Goal: Task Accomplishment & Management: Manage account settings

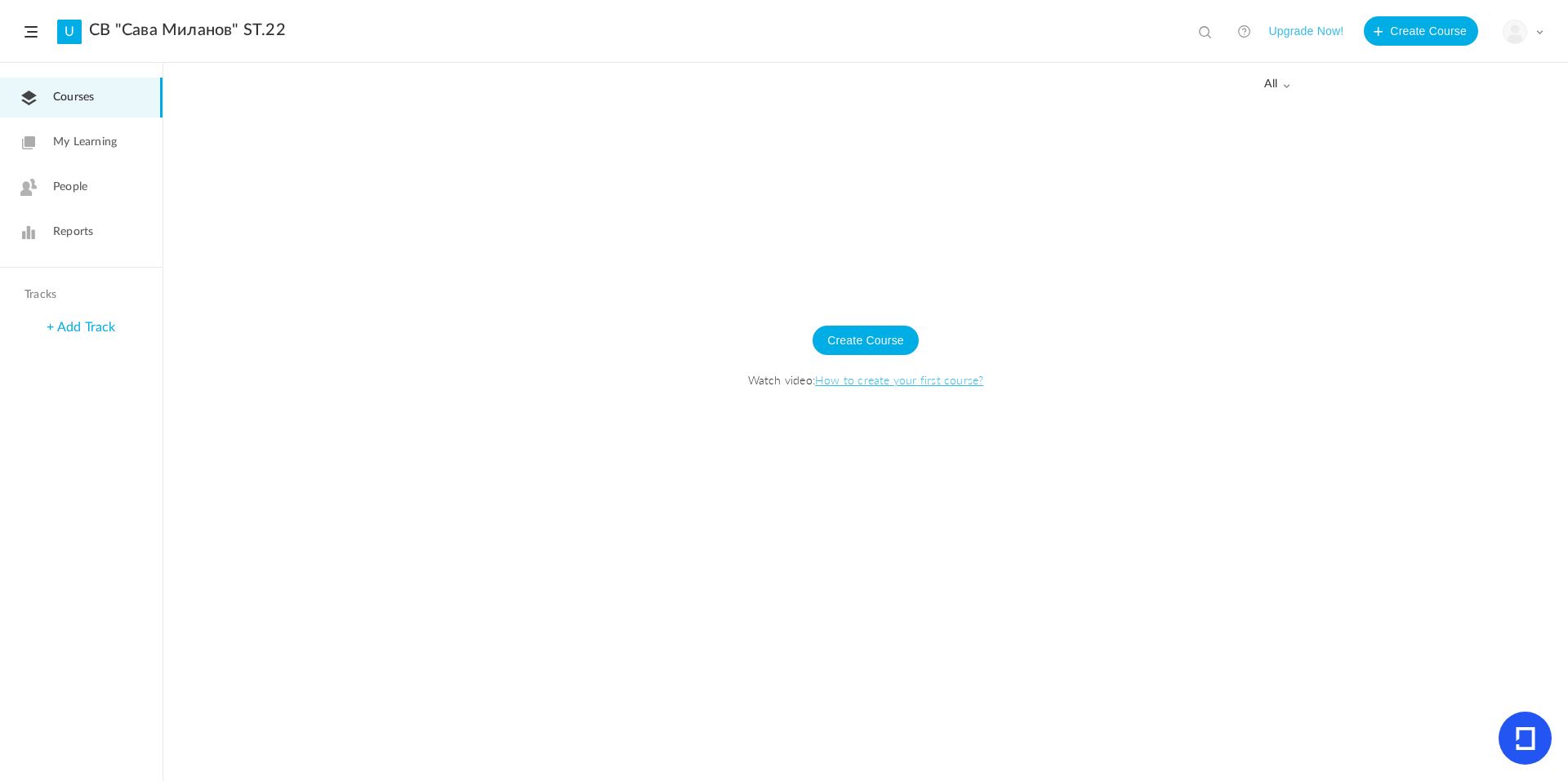
click at [71, 180] on span "People" at bounding box center [70, 188] width 34 height 17
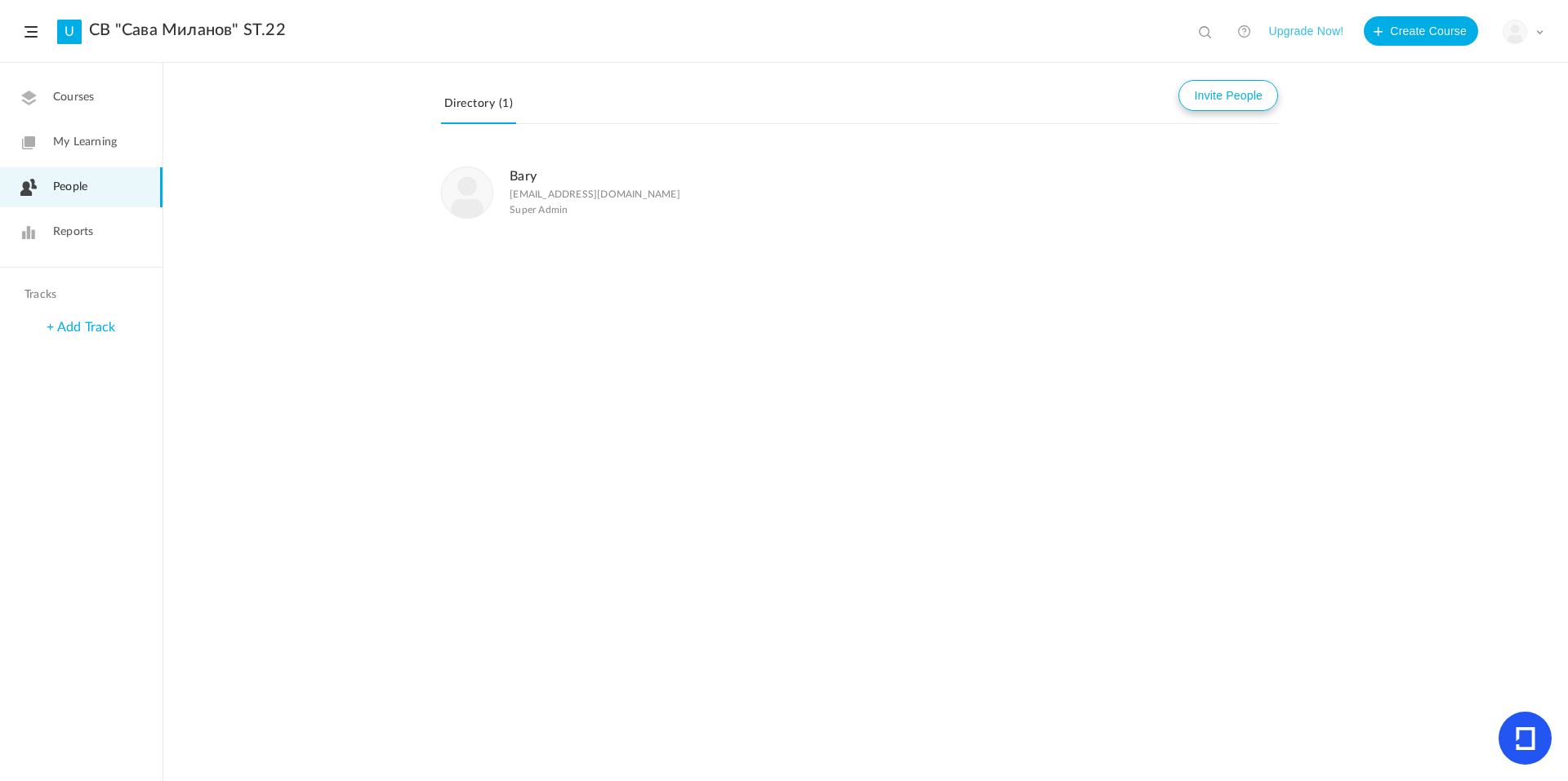
click at [1247, 96] on button "Invite People" at bounding box center [1228, 95] width 100 height 31
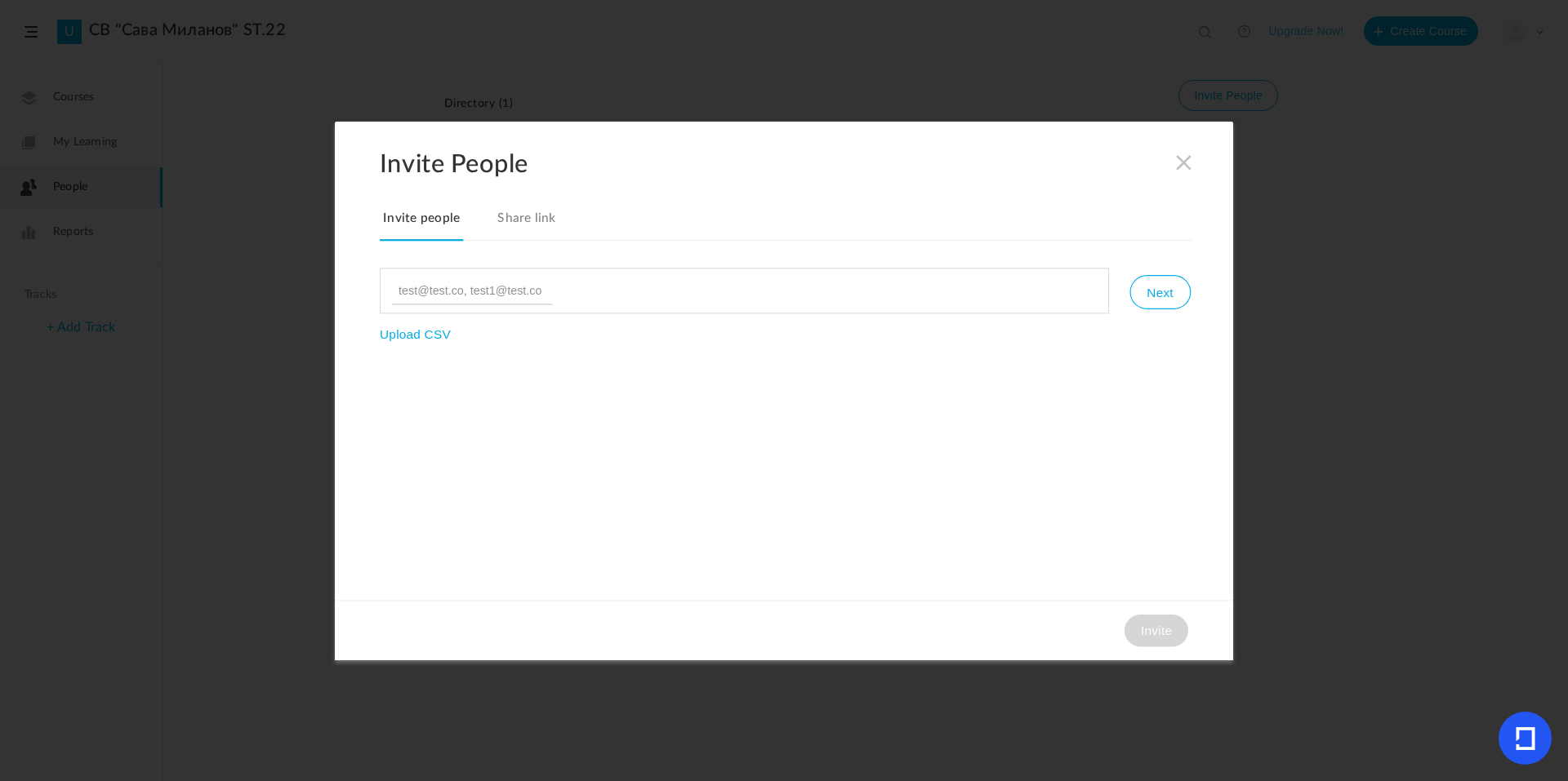
click at [438, 328] on input "file" at bounding box center [434, 381] width 109 height 109
type input "C:\fakepath\pmg5a22.csv"
click at [497, 206] on link "Share link" at bounding box center [526, 223] width 66 height 34
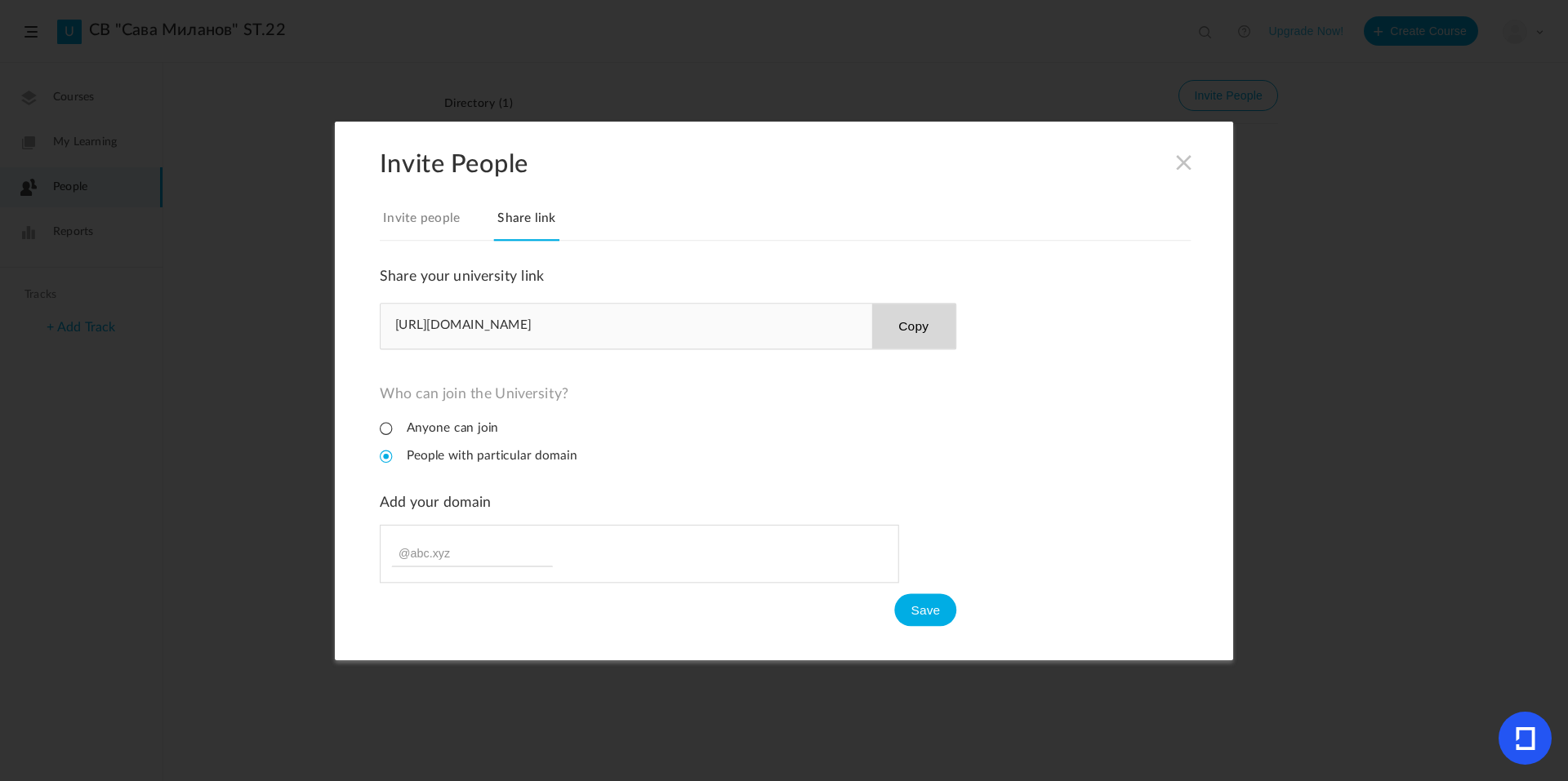
click at [1183, 159] on span at bounding box center [1184, 161] width 18 height 18
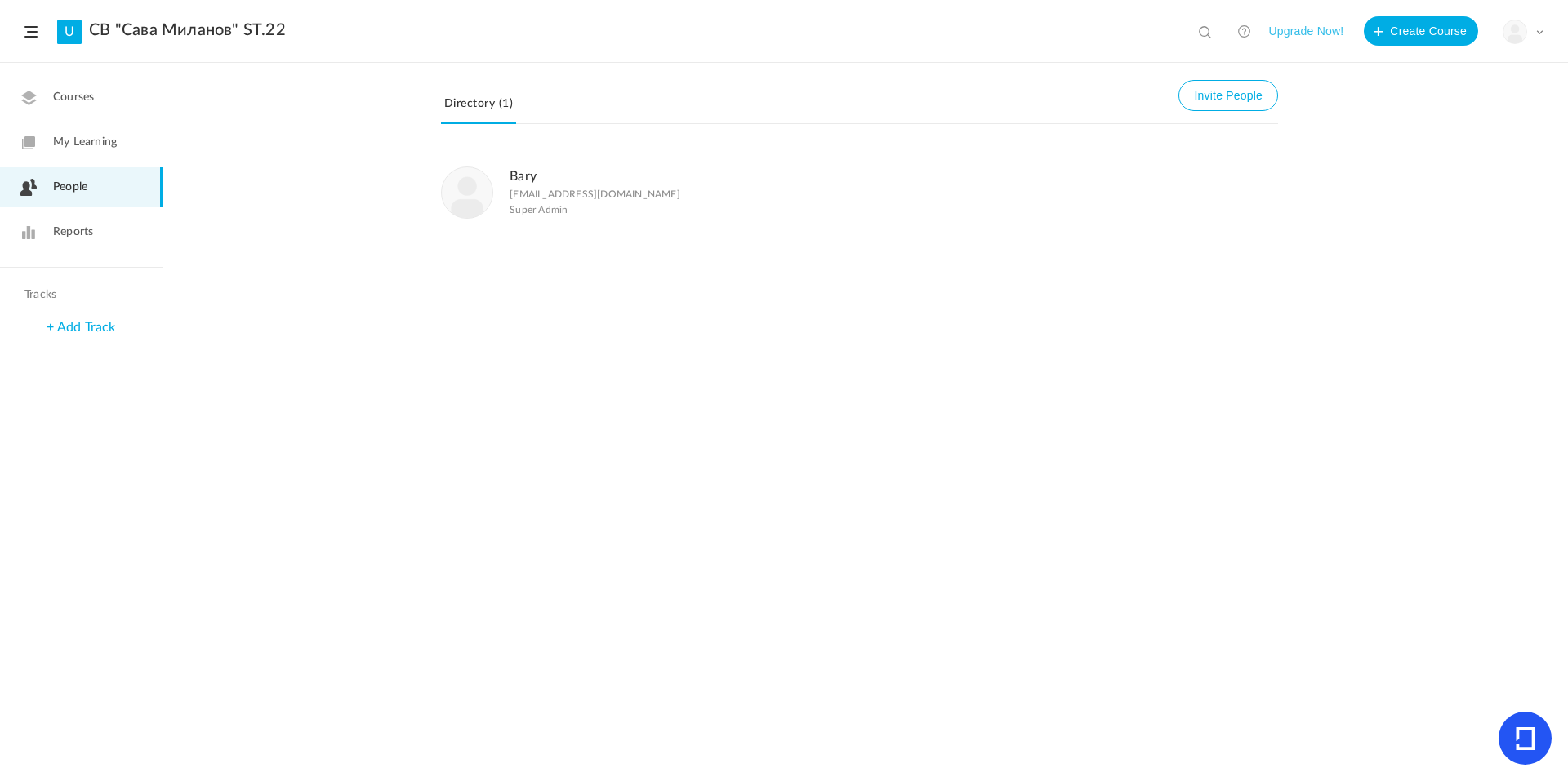
click at [239, 31] on link "СВ "Сава Миланов" ST.22" at bounding box center [187, 30] width 197 height 20
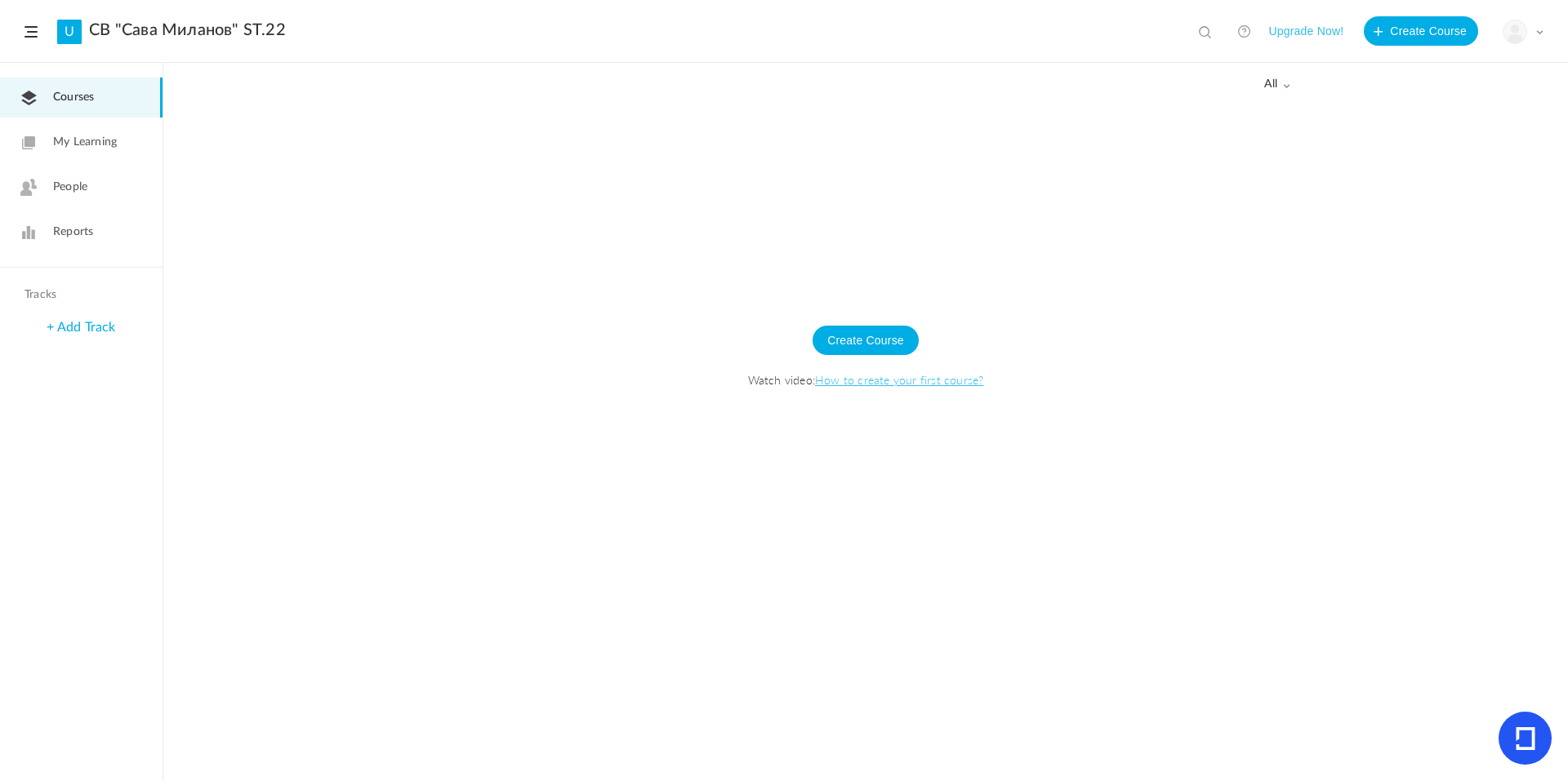
click at [239, 31] on link "СВ "Сава Миланов" ST.22" at bounding box center [187, 30] width 197 height 20
click at [166, 25] on link "СВ "Сава Миланов" ST.22" at bounding box center [187, 30] width 197 height 20
click at [70, 27] on link "U" at bounding box center [69, 32] width 25 height 25
click at [26, 30] on span at bounding box center [31, 32] width 13 height 11
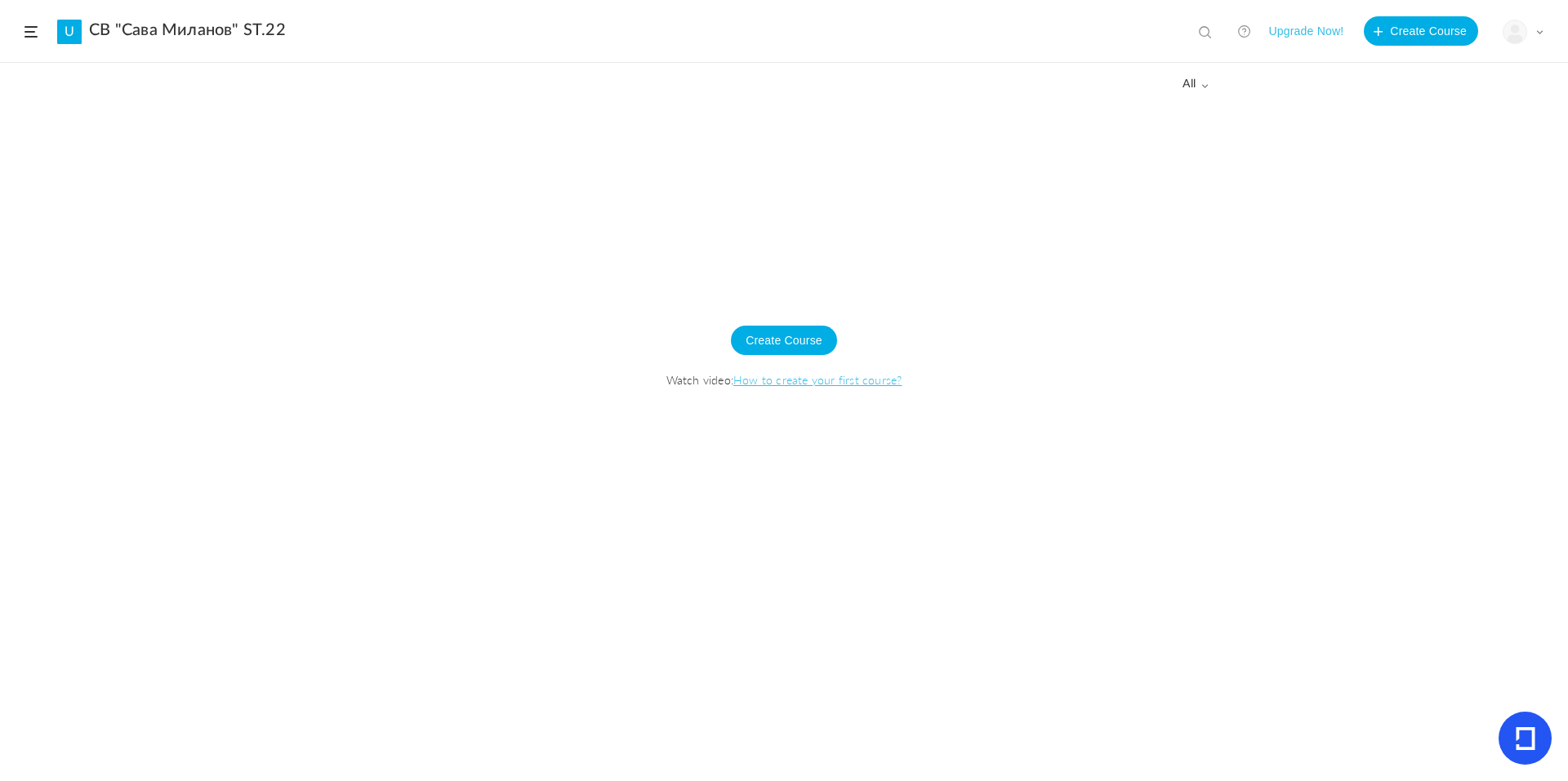
click at [26, 30] on span at bounding box center [31, 32] width 13 height 11
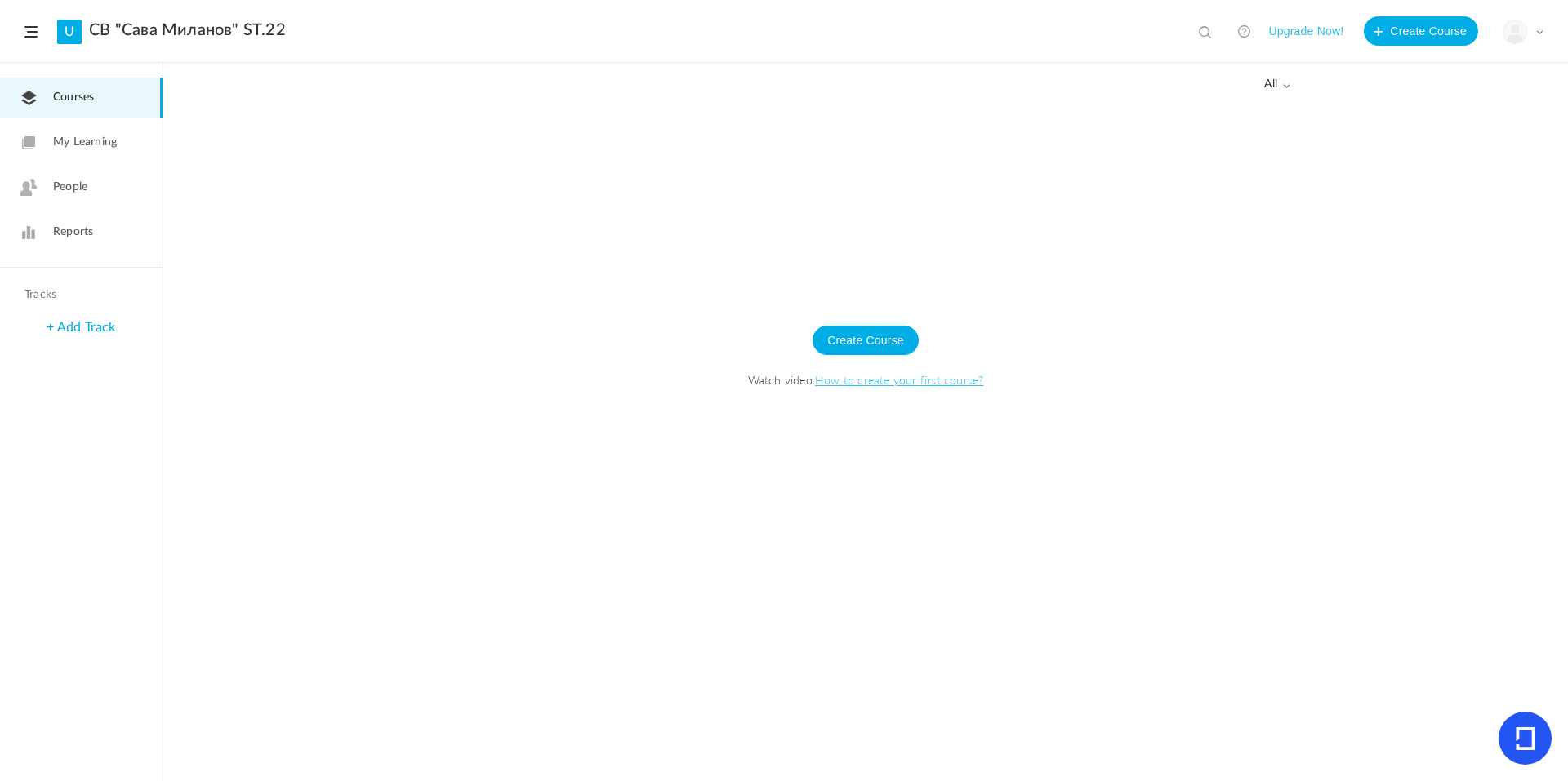
click at [1523, 24] on img at bounding box center [1515, 32] width 23 height 23
click at [1467, 67] on link "My Profile" at bounding box center [1466, 72] width 154 height 30
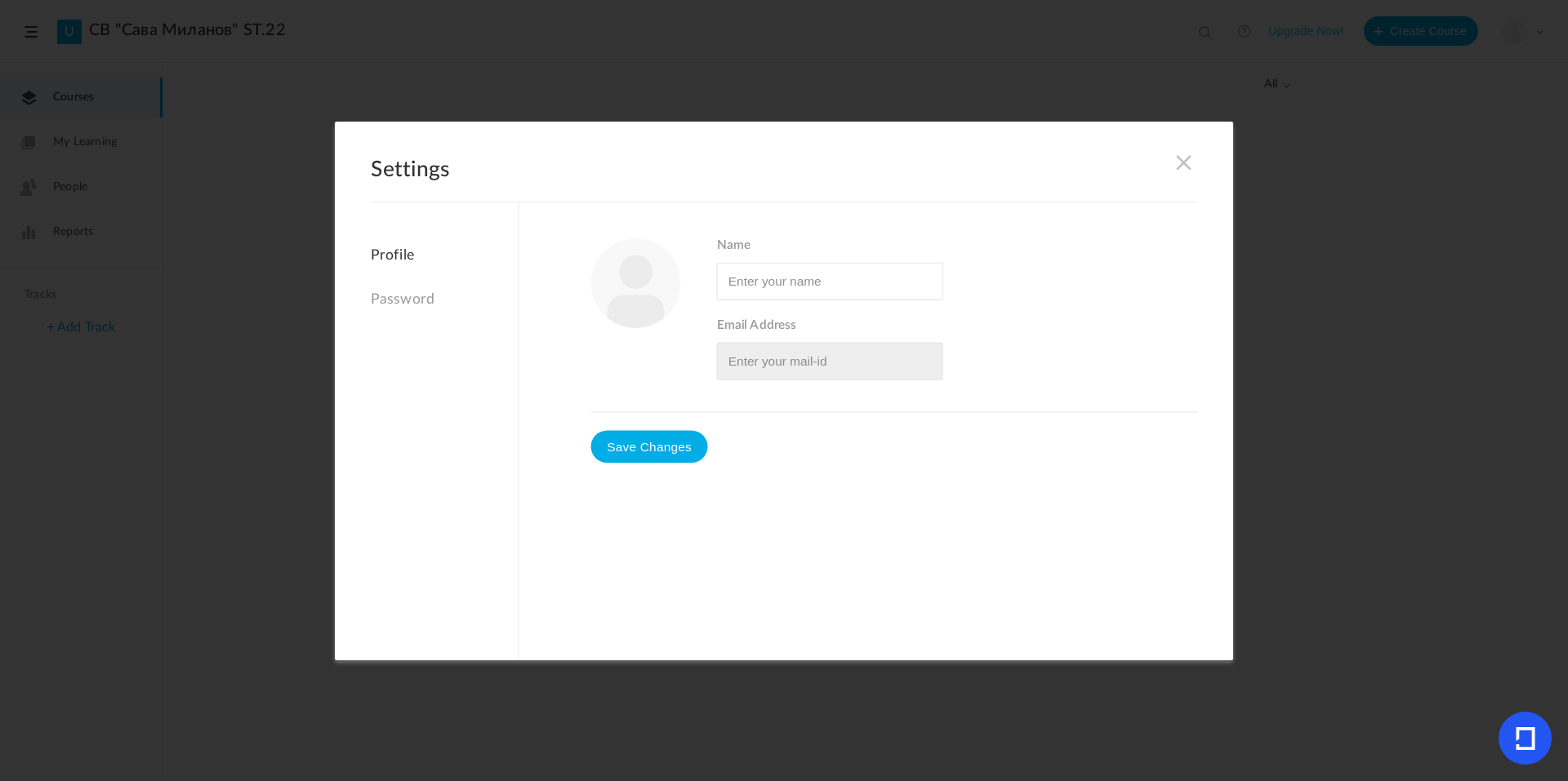
type input "Bary"
type input "[EMAIL_ADDRESS][DOMAIN_NAME]"
click at [887, 283] on input "Name" at bounding box center [830, 281] width 226 height 38
type input "B"
type input "[PERSON_NAME]"
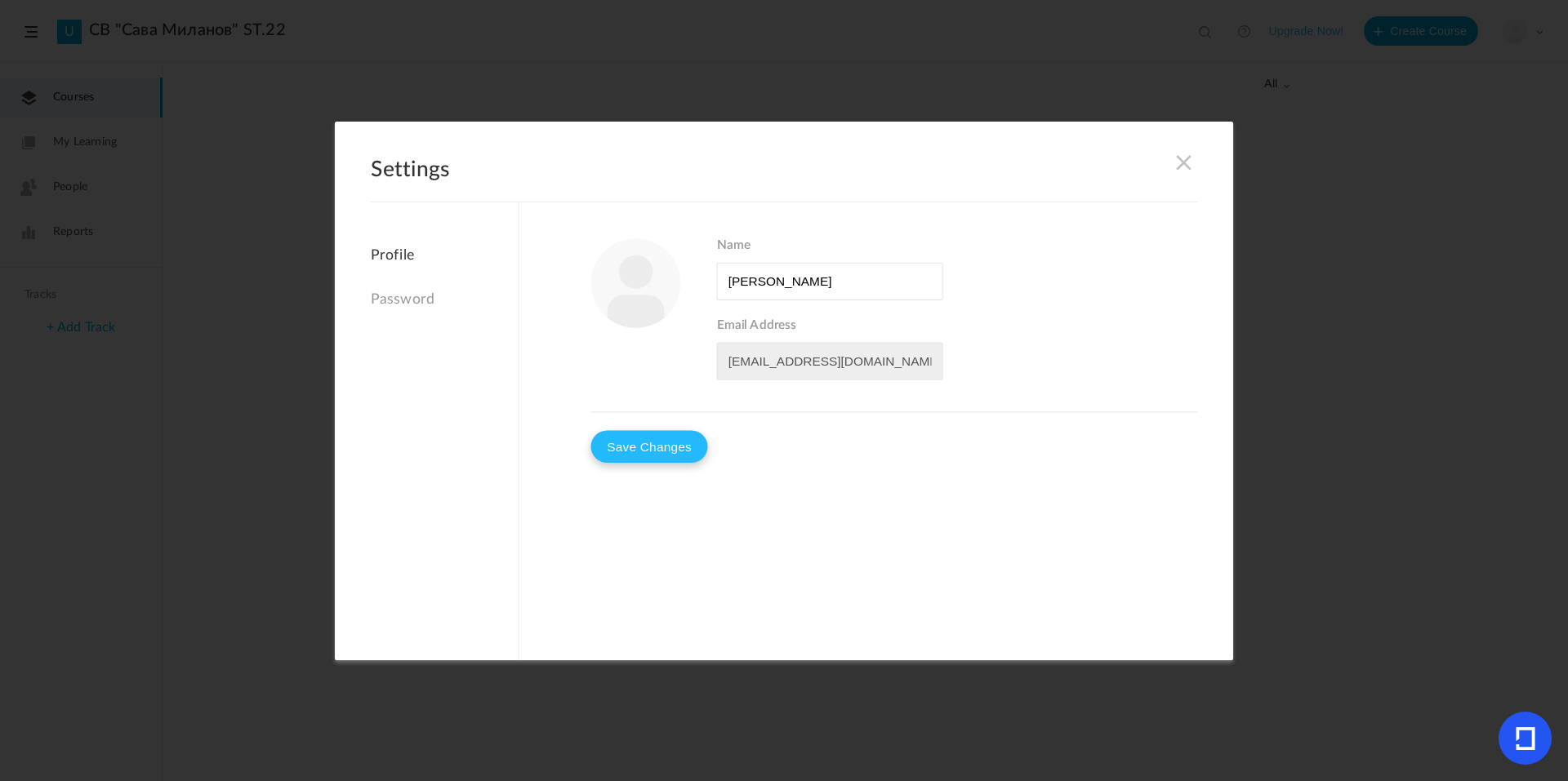
click at [680, 451] on button "Save Changes" at bounding box center [649, 447] width 117 height 32
